Goal: Check status: Check status

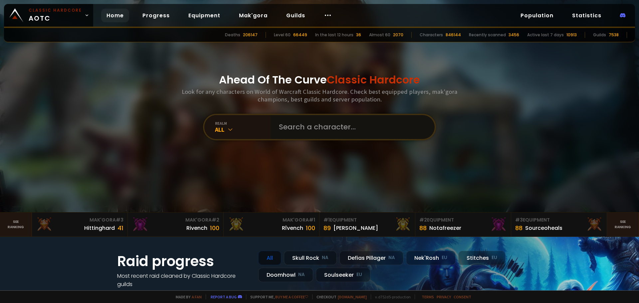
click at [315, 129] on input "text" at bounding box center [351, 127] width 152 height 24
type input "badfrosty"
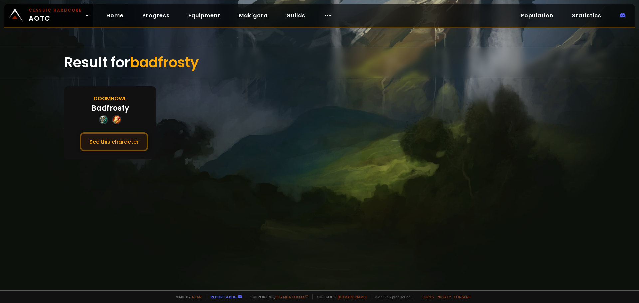
click at [133, 143] on button "See this character" at bounding box center [114, 142] width 68 height 19
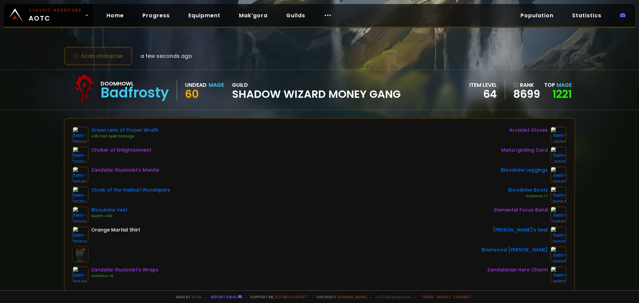
click at [108, 60] on button "Scan character" at bounding box center [98, 56] width 69 height 19
